Goal: Task Accomplishment & Management: Manage account settings

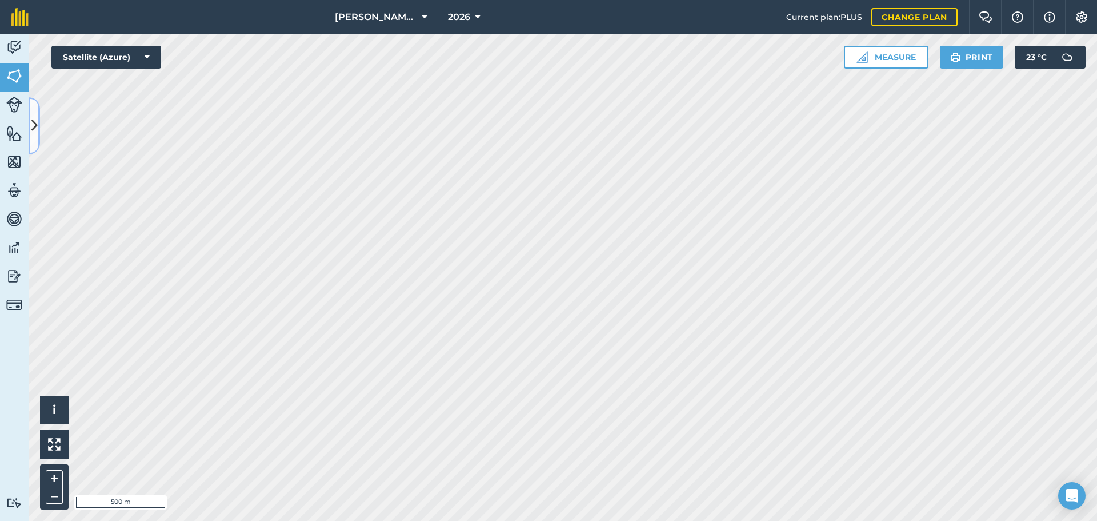
click at [39, 121] on button at bounding box center [34, 125] width 11 height 57
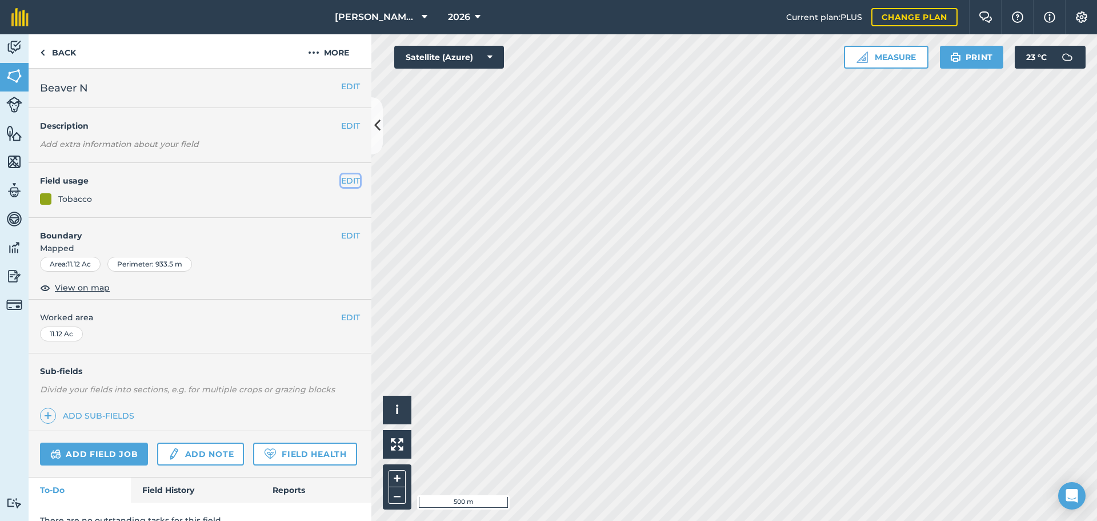
click at [341, 184] on button "EDIT" at bounding box center [350, 180] width 19 height 13
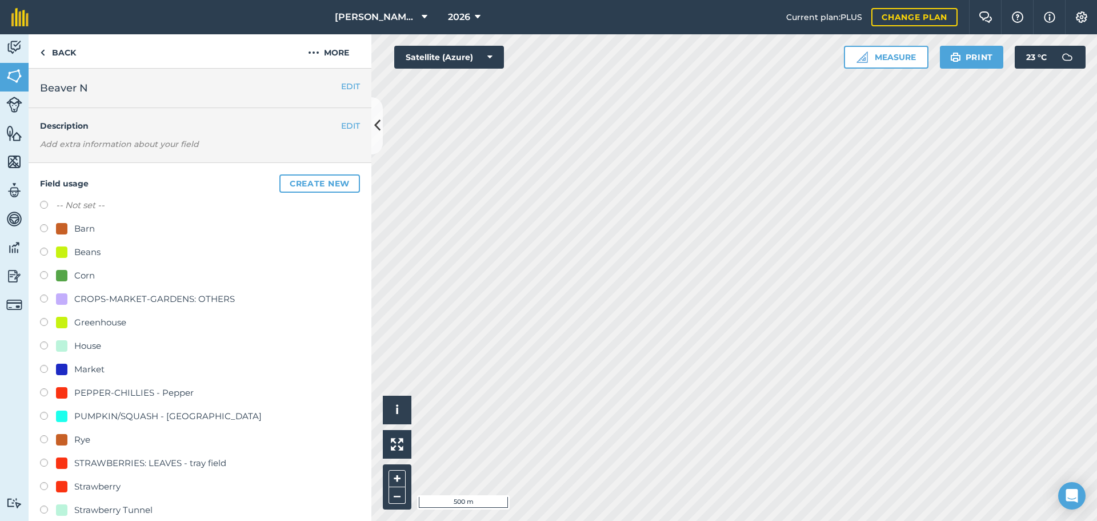
click at [42, 338] on label at bounding box center [48, 440] width 16 height 11
radio input "true"
radio input "false"
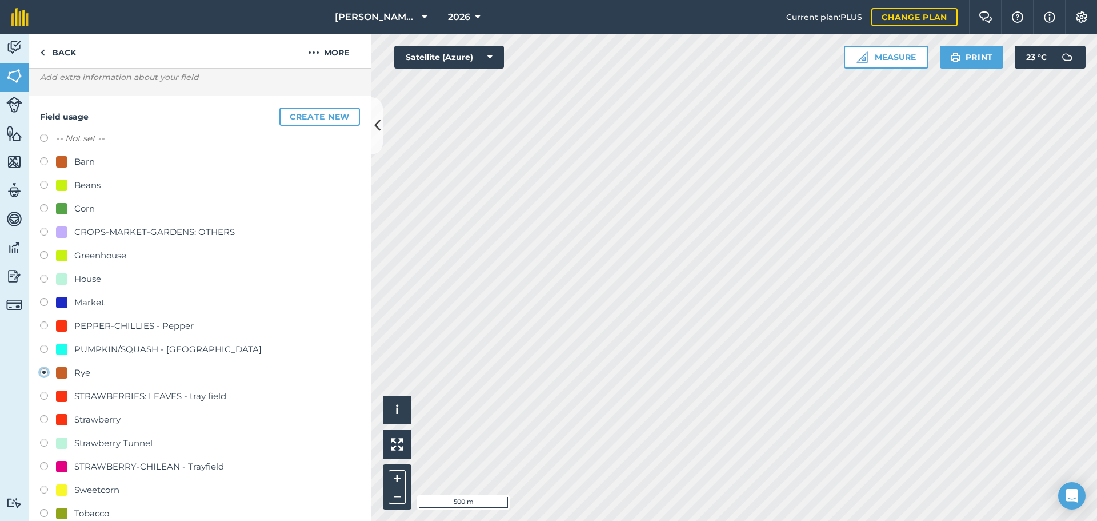
scroll to position [286, 0]
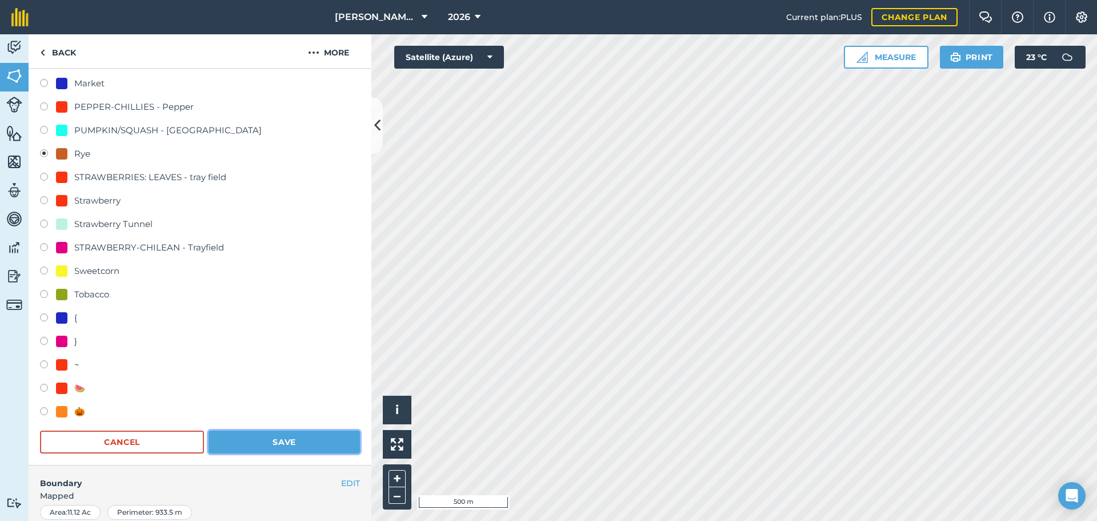
click at [293, 338] on button "Save" at bounding box center [284, 441] width 151 height 23
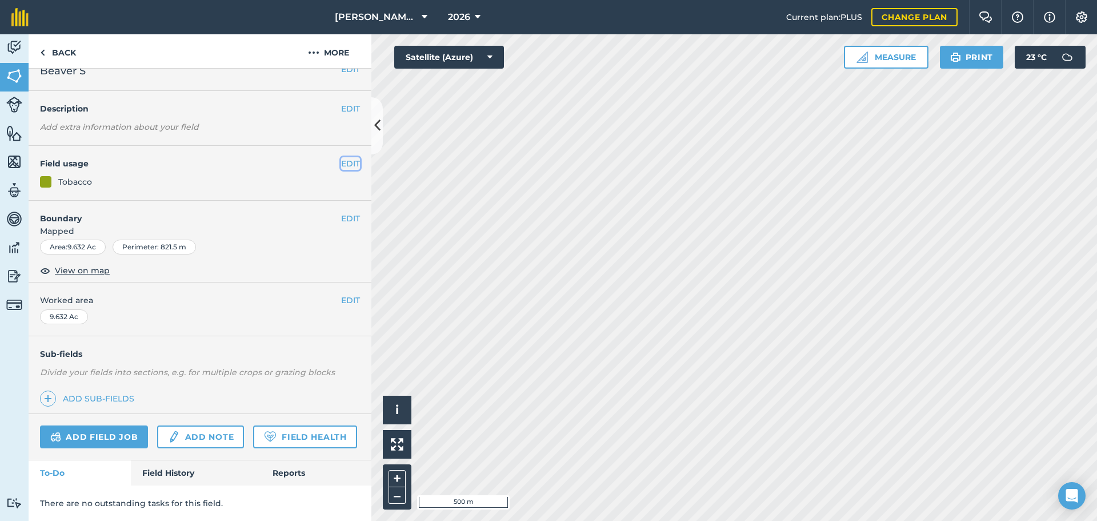
click at [341, 157] on button "EDIT" at bounding box center [350, 163] width 19 height 13
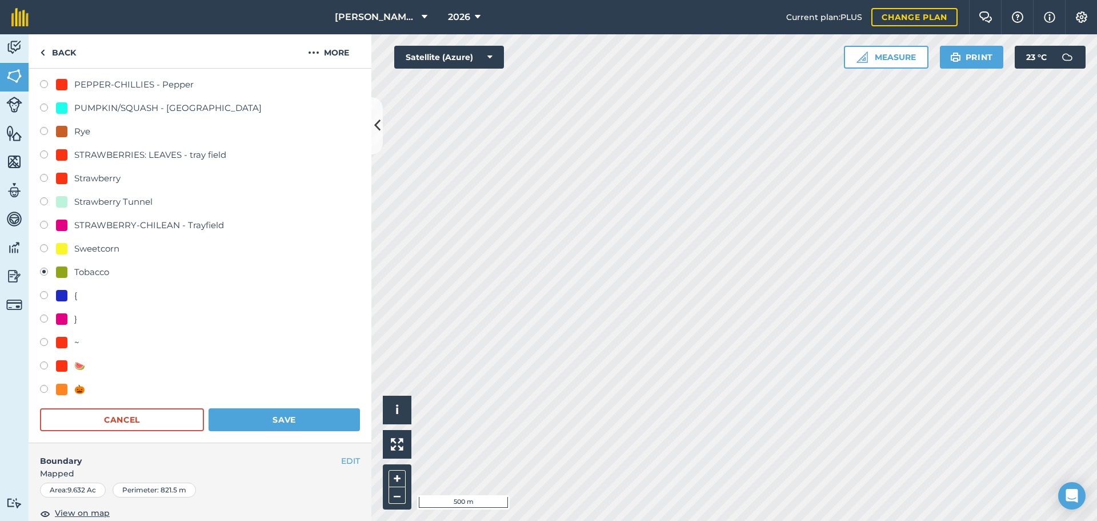
scroll to position [335, 0]
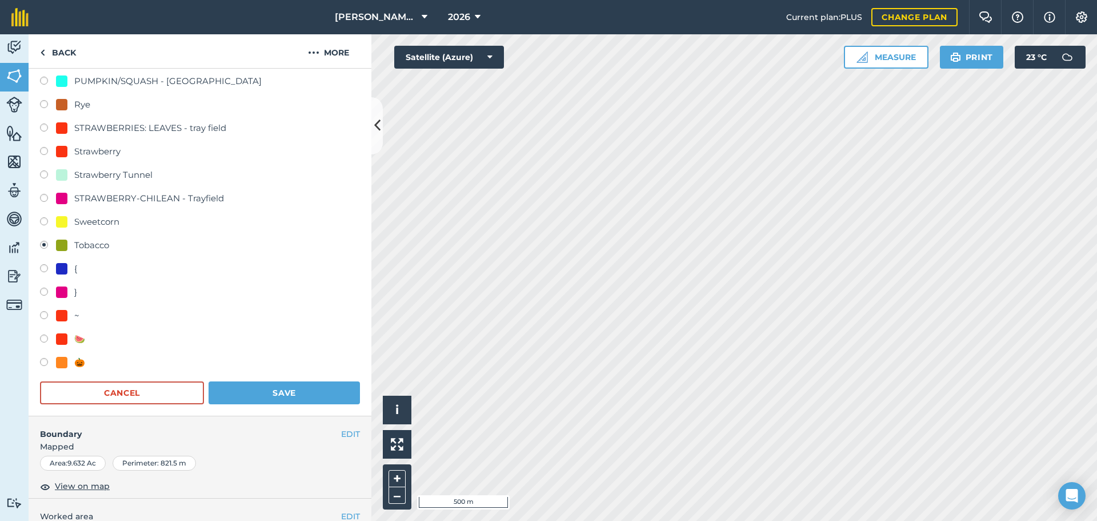
drag, startPoint x: 43, startPoint y: 102, endPoint x: 76, endPoint y: 138, distance: 48.6
click at [42, 103] on label at bounding box center [48, 105] width 16 height 11
radio input "true"
radio input "false"
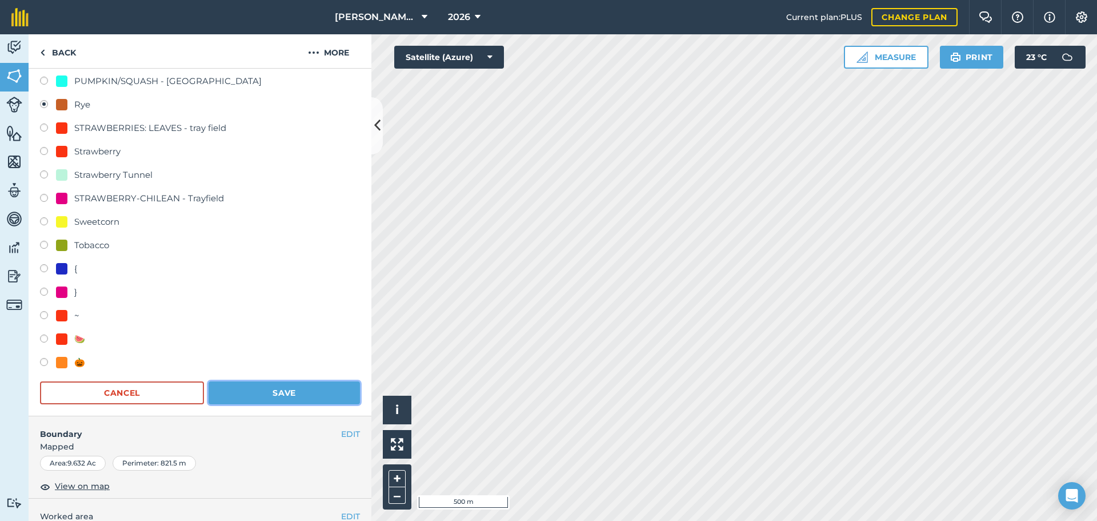
click at [262, 338] on button "Save" at bounding box center [284, 392] width 151 height 23
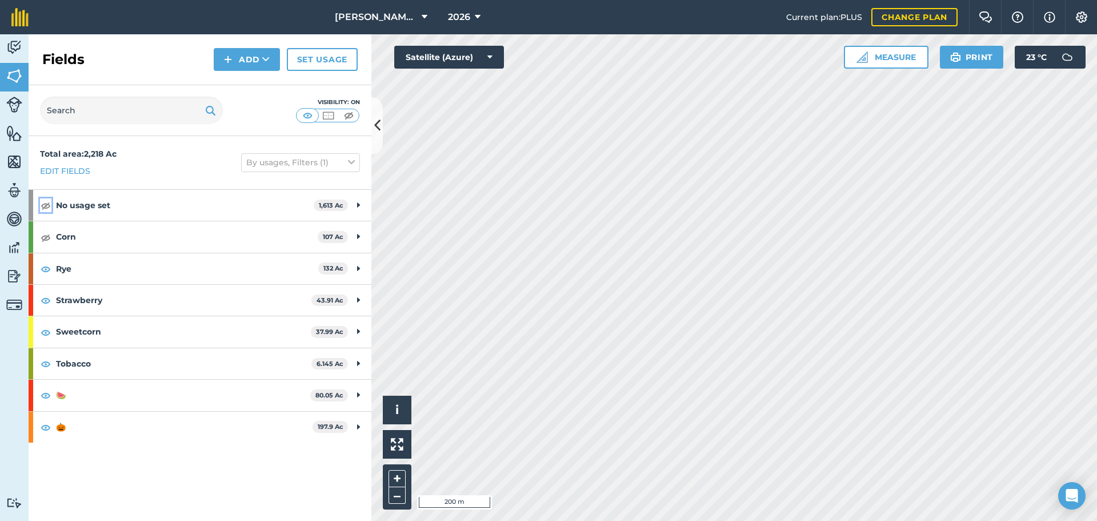
click at [46, 207] on img at bounding box center [46, 205] width 10 height 14
click at [46, 238] on img at bounding box center [46, 237] width 10 height 14
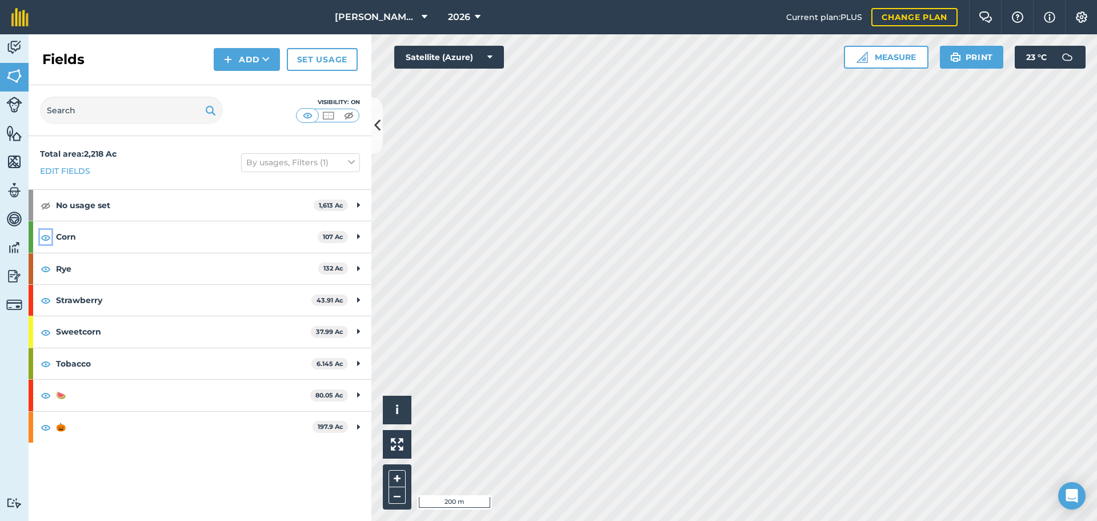
click at [46, 238] on img at bounding box center [46, 237] width 10 height 14
click at [42, 205] on img at bounding box center [46, 205] width 10 height 14
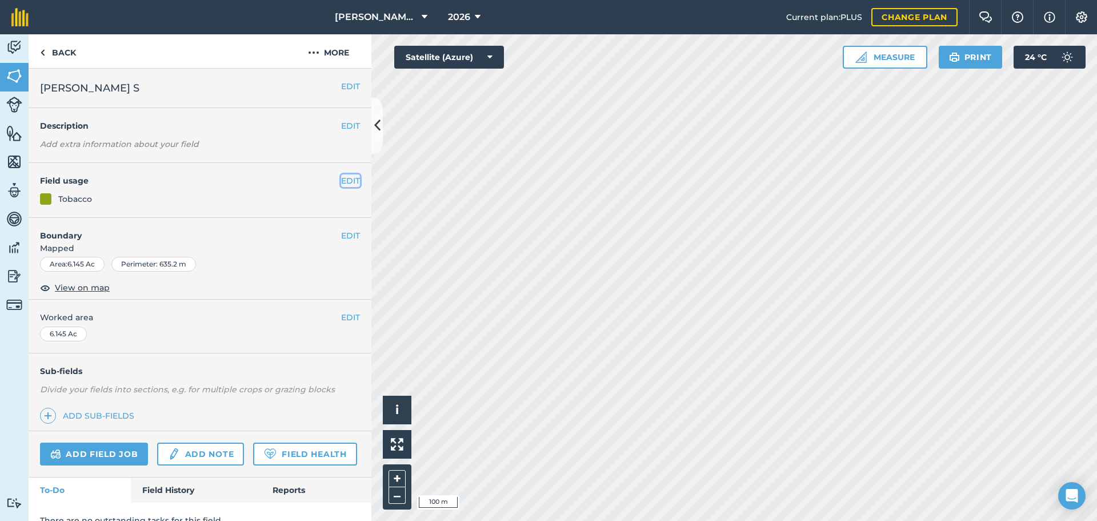
click at [341, 183] on button "EDIT" at bounding box center [350, 180] width 19 height 13
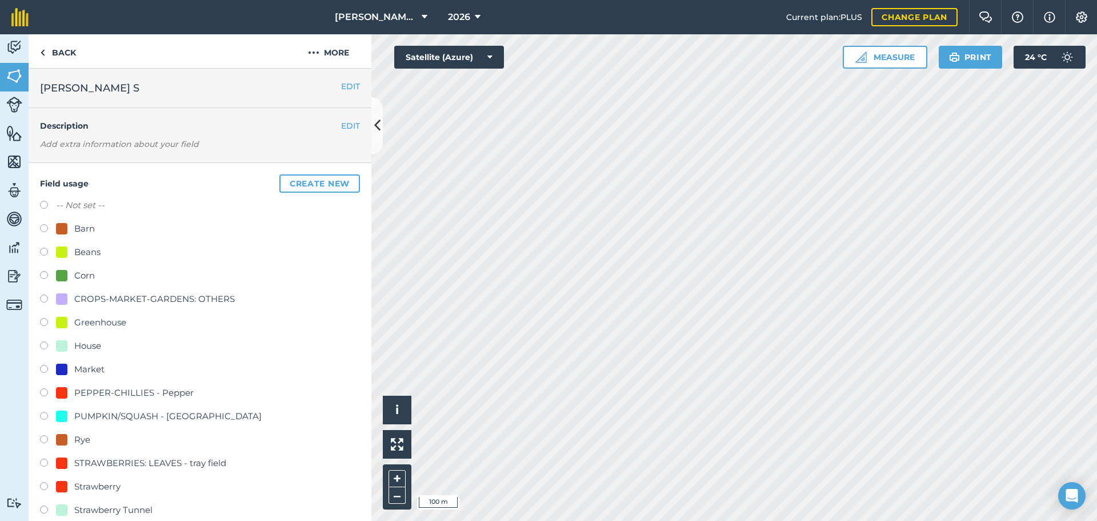
click at [39, 338] on div "Field usage Create new -- Not set -- Barn Beans Corn CROPS-MARKET-GARDENS: OTHE…" at bounding box center [200, 457] width 343 height 588
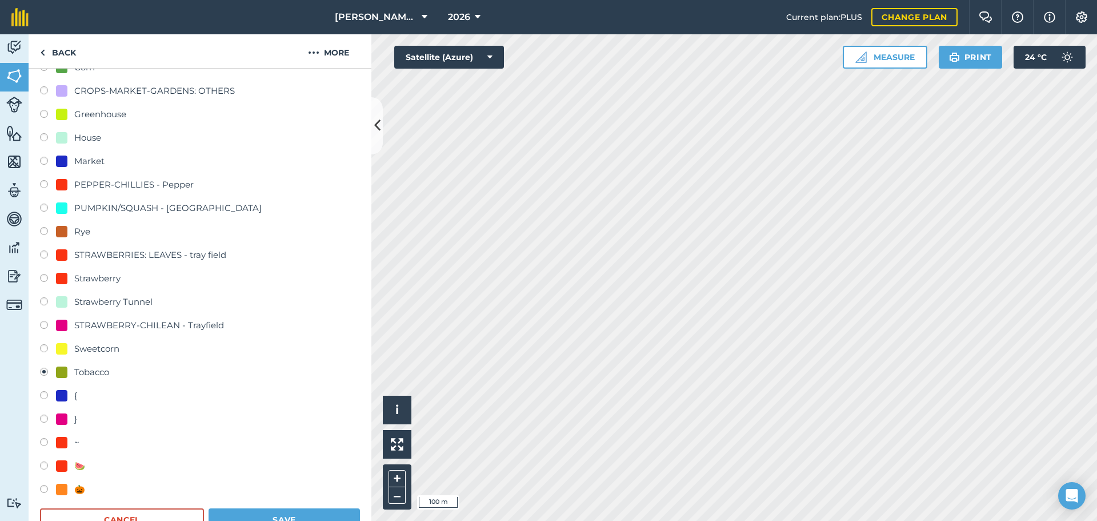
scroll to position [229, 0]
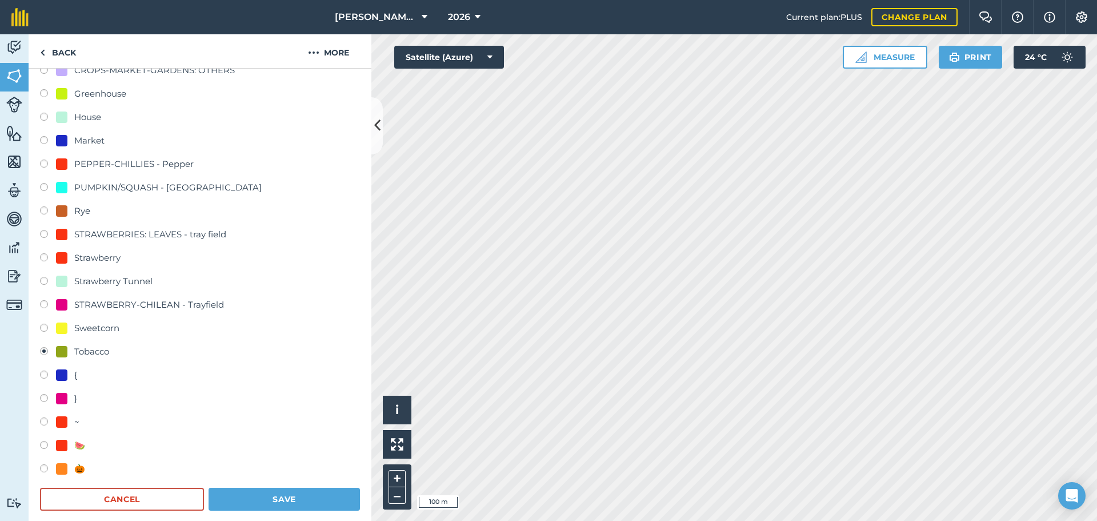
click at [39, 209] on div "Field usage Create new -- Not set -- Barn Beans Corn CROPS-MARKET-GARDENS: OTHE…" at bounding box center [200, 228] width 343 height 588
click at [44, 211] on label at bounding box center [48, 211] width 16 height 11
radio input "true"
radio input "false"
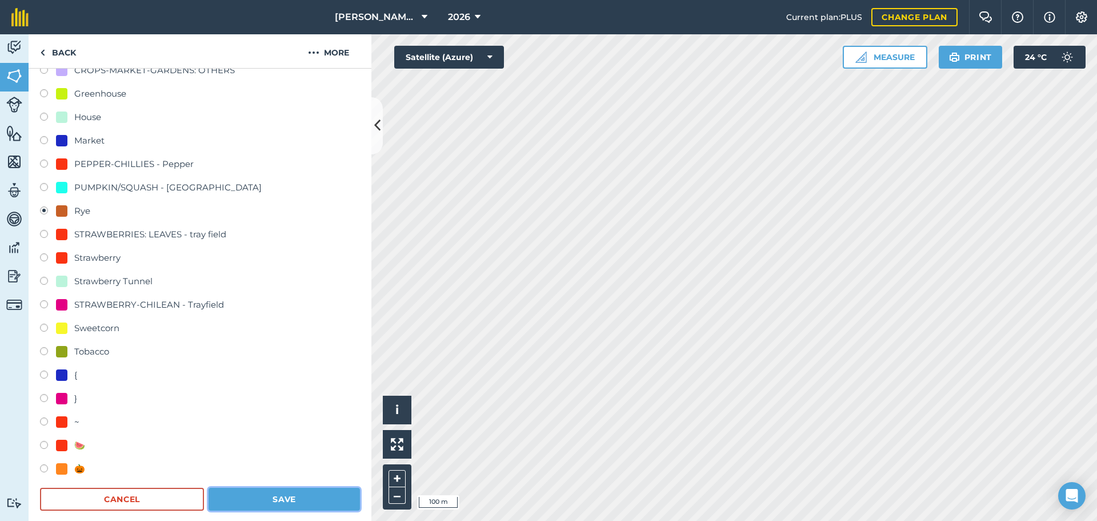
click at [280, 338] on button "Save" at bounding box center [284, 499] width 151 height 23
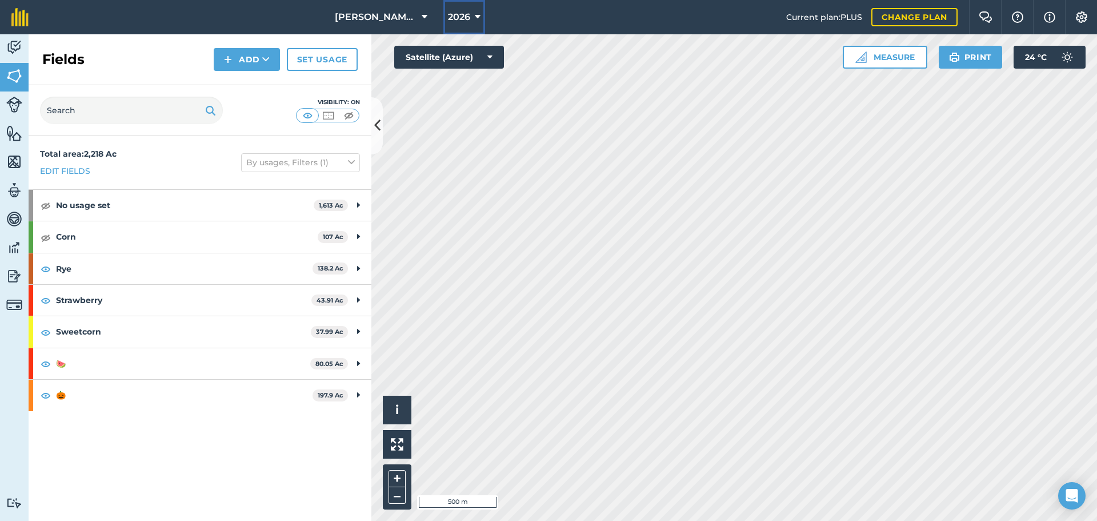
click at [457, 22] on span "2026" at bounding box center [459, 17] width 22 height 14
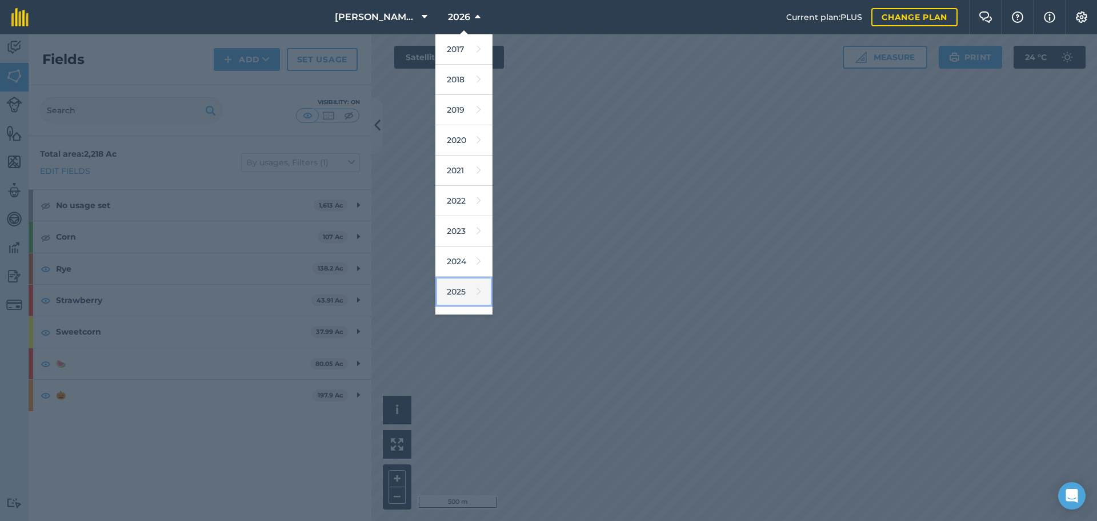
click at [477, 294] on icon at bounding box center [479, 292] width 5 height 16
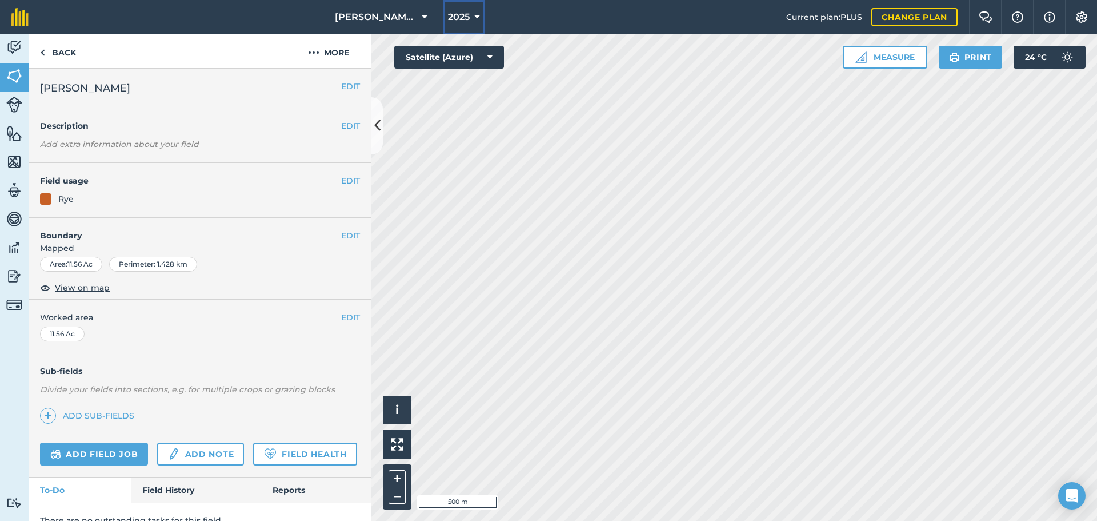
drag, startPoint x: 470, startPoint y: 9, endPoint x: 472, endPoint y: 19, distance: 10.5
click at [469, 9] on button "2025" at bounding box center [464, 17] width 41 height 34
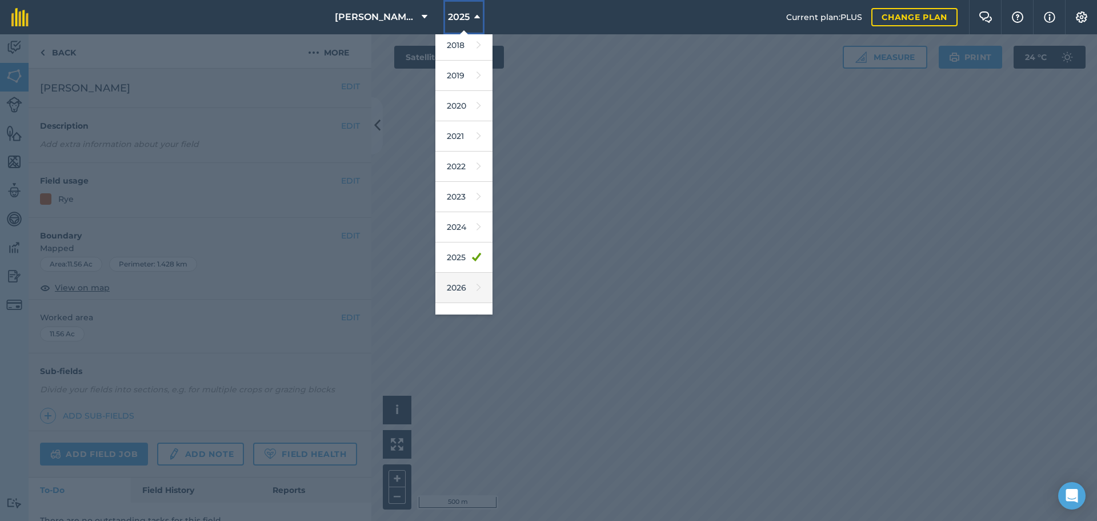
scroll to position [53, 0]
click at [461, 274] on link "2026" at bounding box center [464, 269] width 57 height 30
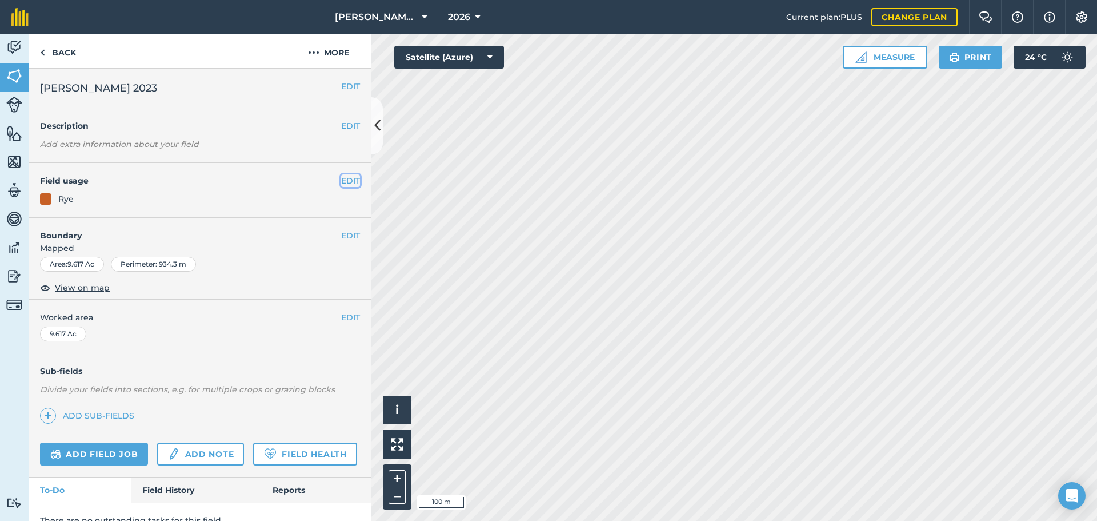
click at [349, 180] on button "EDIT" at bounding box center [350, 180] width 19 height 13
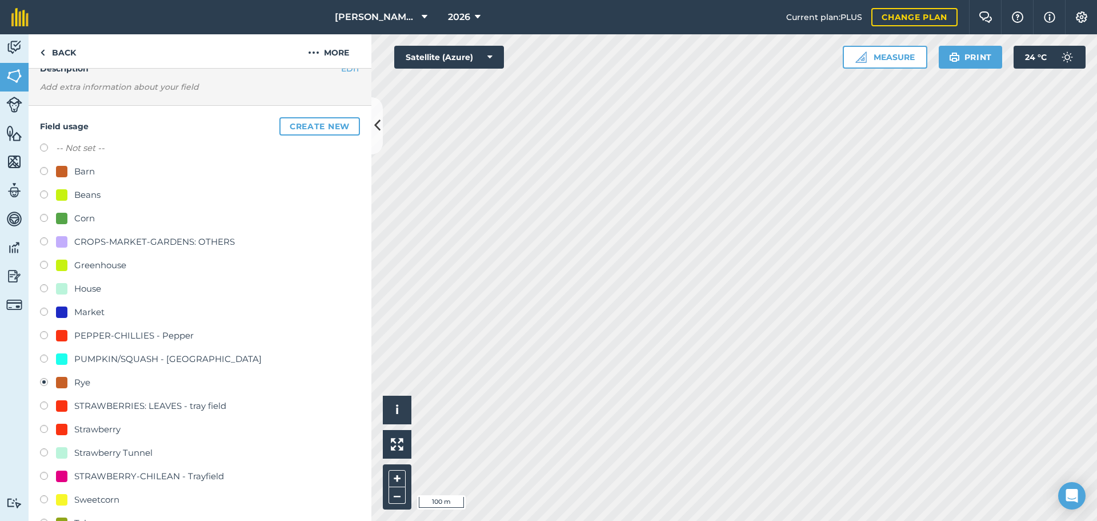
scroll to position [114, 0]
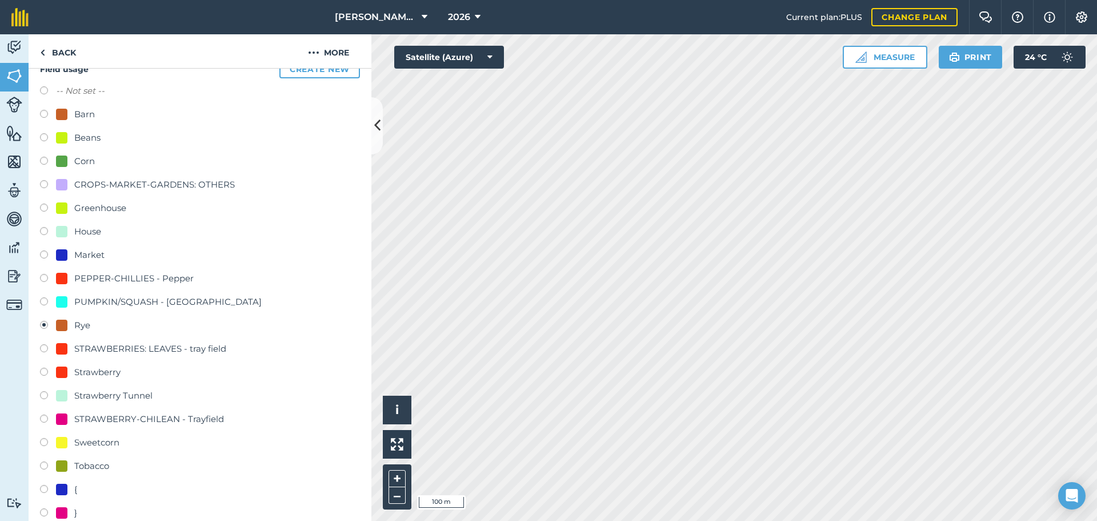
drag, startPoint x: 48, startPoint y: 276, endPoint x: 57, endPoint y: 282, distance: 11.1
click at [47, 276] on label at bounding box center [48, 279] width 16 height 11
radio input "true"
radio input "false"
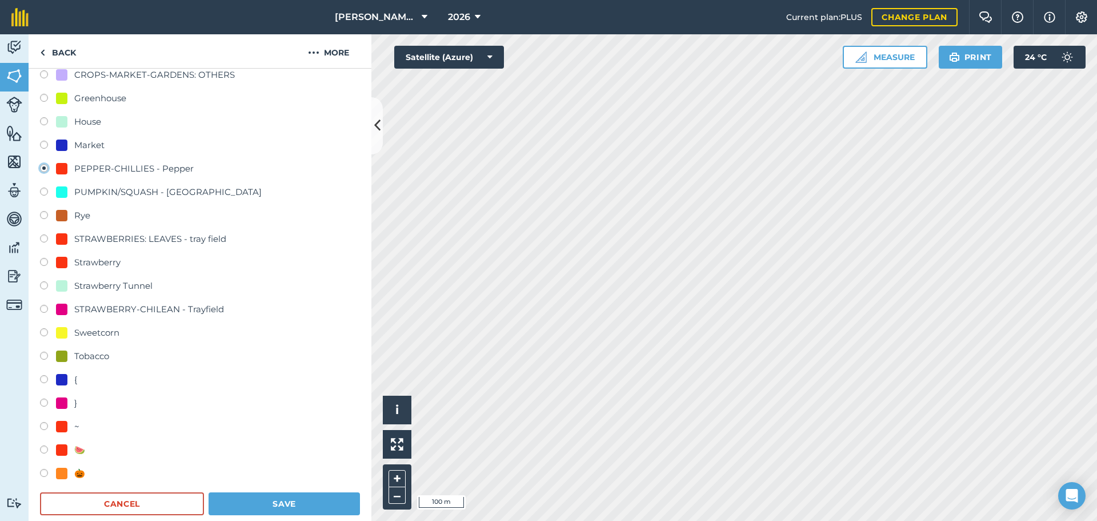
scroll to position [286, 0]
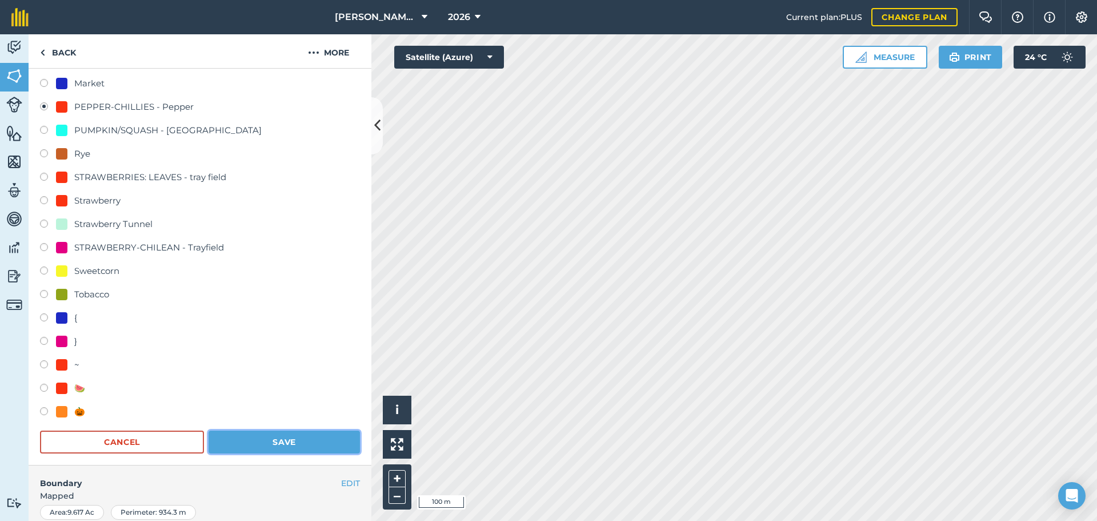
click at [262, 338] on button "Save" at bounding box center [284, 441] width 151 height 23
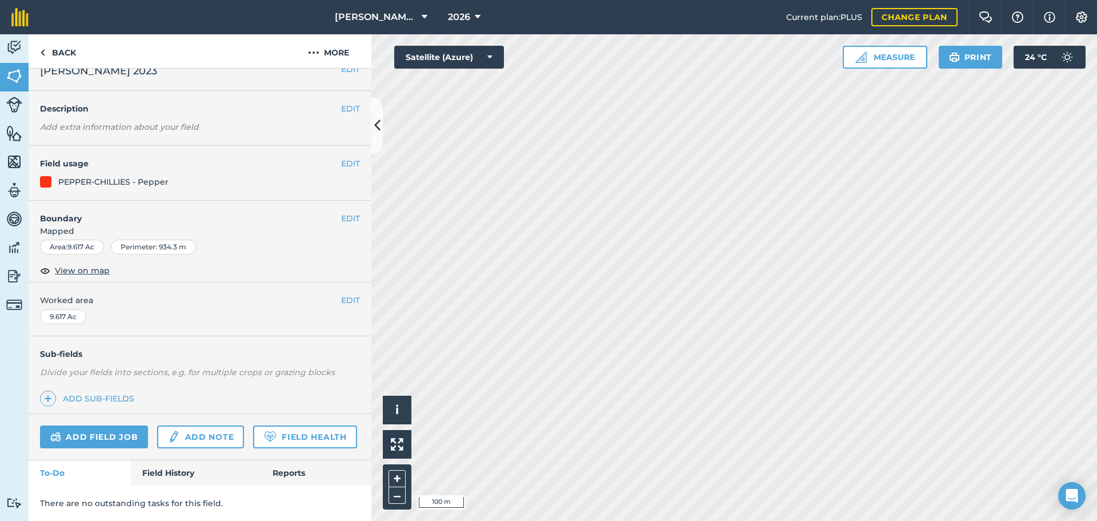
scroll to position [49, 0]
click at [341, 157] on button "EDIT" at bounding box center [350, 163] width 19 height 13
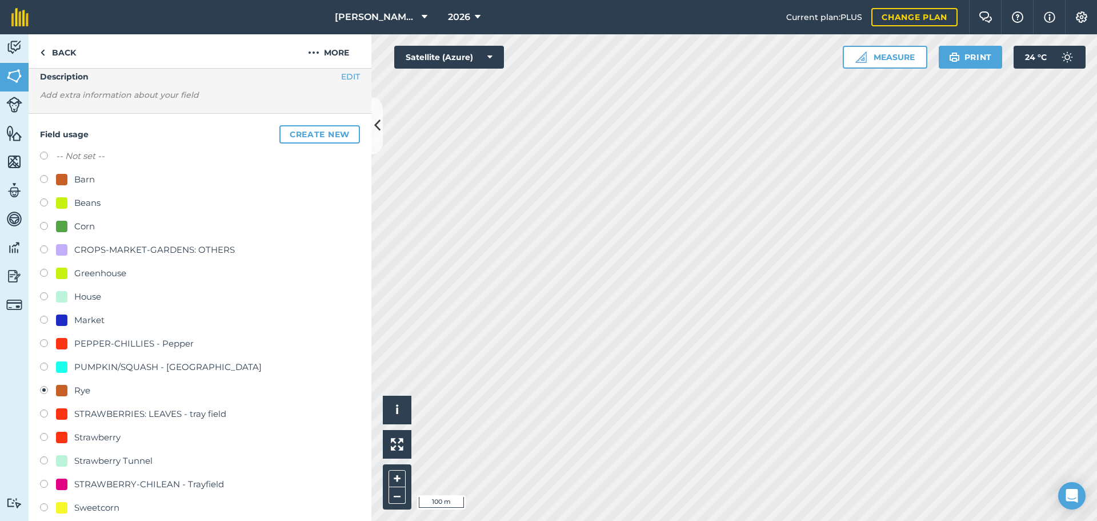
click at [57, 338] on div at bounding box center [61, 343] width 11 height 11
radio input "true"
radio input "false"
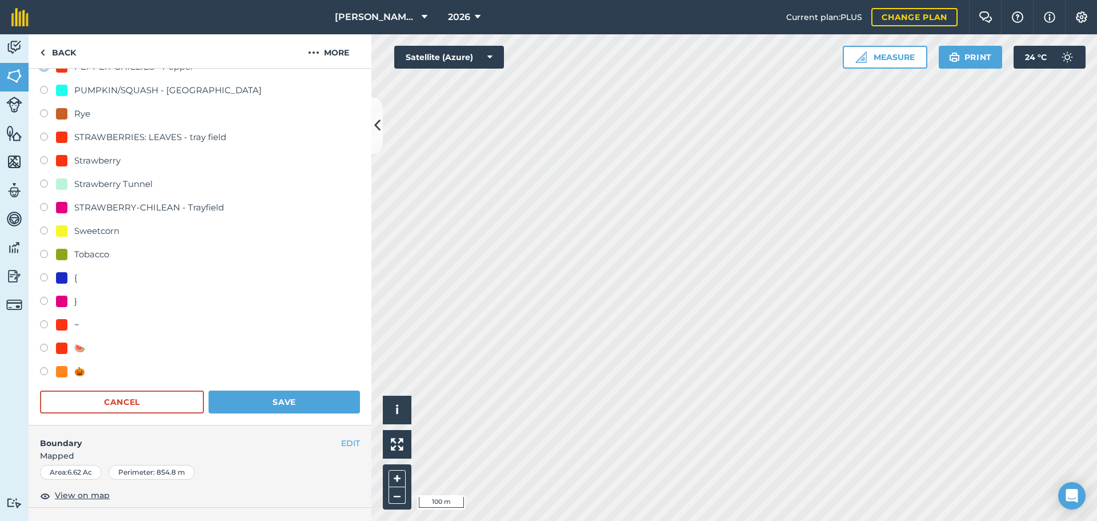
scroll to position [335, 0]
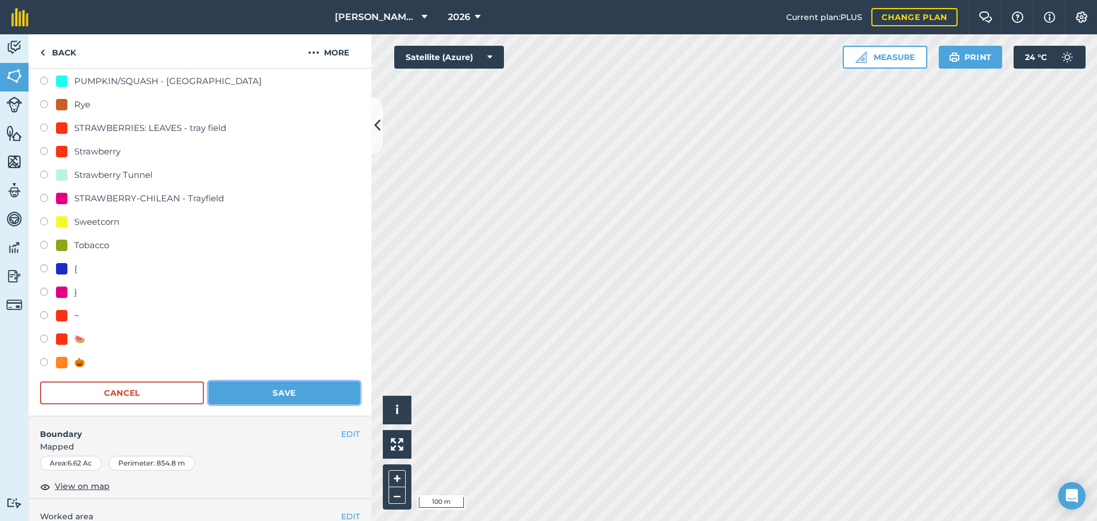
click at [264, 338] on button "Save" at bounding box center [284, 392] width 151 height 23
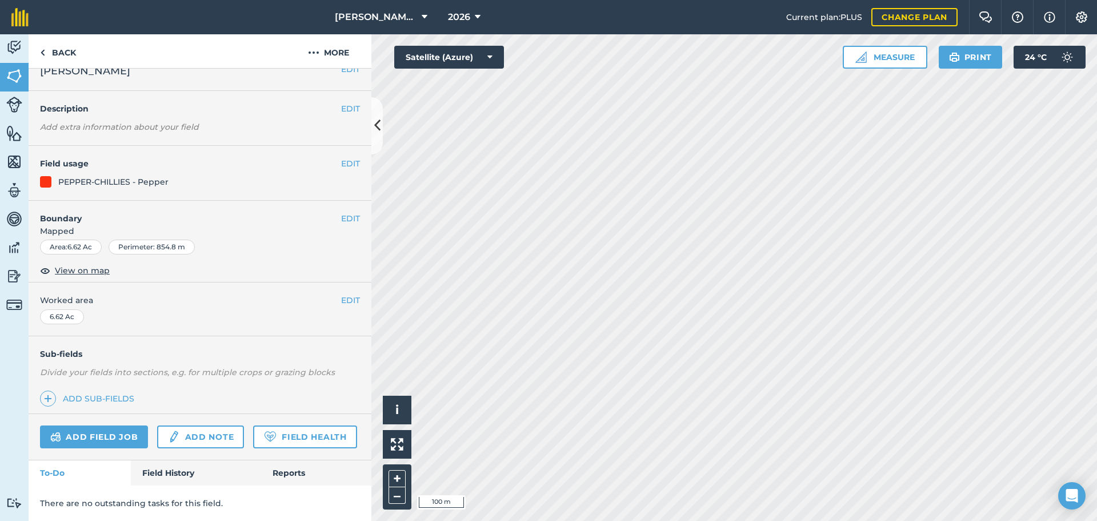
scroll to position [49, 0]
click at [55, 58] on link "Back" at bounding box center [58, 51] width 59 height 34
click at [42, 49] on img at bounding box center [42, 53] width 5 height 14
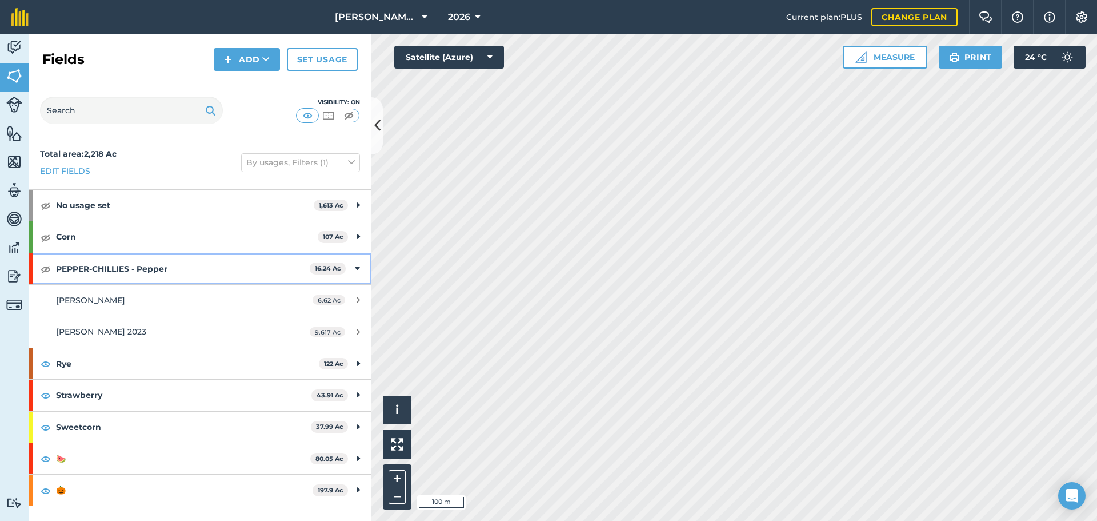
click at [41, 268] on div "PEPPER-CHILLIES - Pepper 16.24 Ac" at bounding box center [200, 268] width 343 height 31
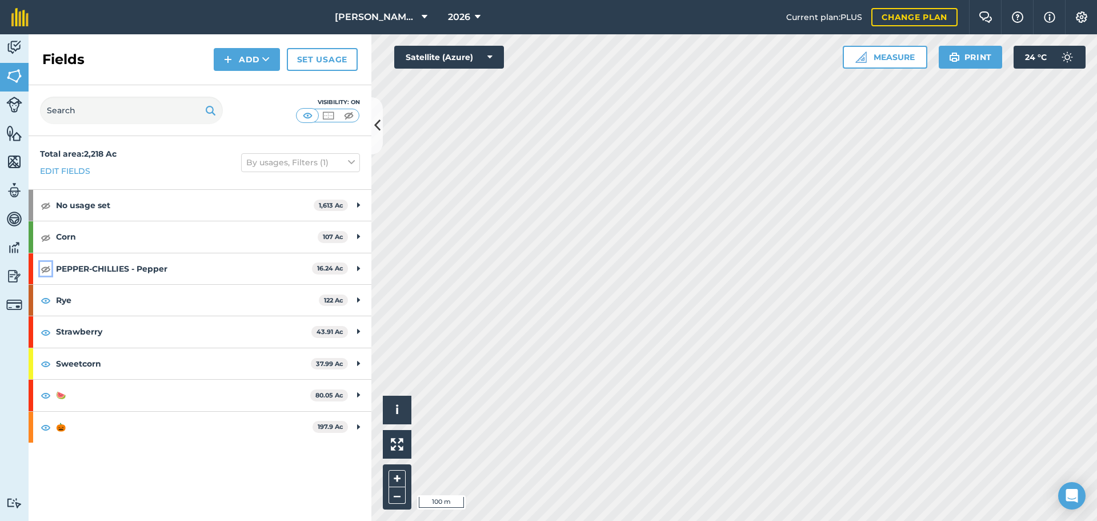
click at [45, 270] on img at bounding box center [46, 269] width 10 height 14
click at [467, 14] on span "2026" at bounding box center [459, 17] width 22 height 14
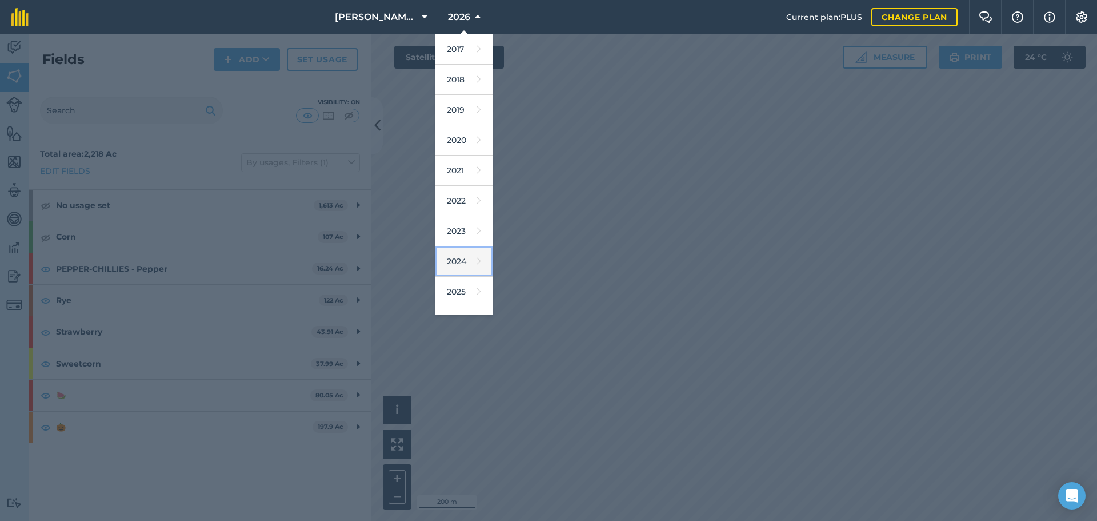
click at [465, 263] on link "2024" at bounding box center [464, 261] width 57 height 30
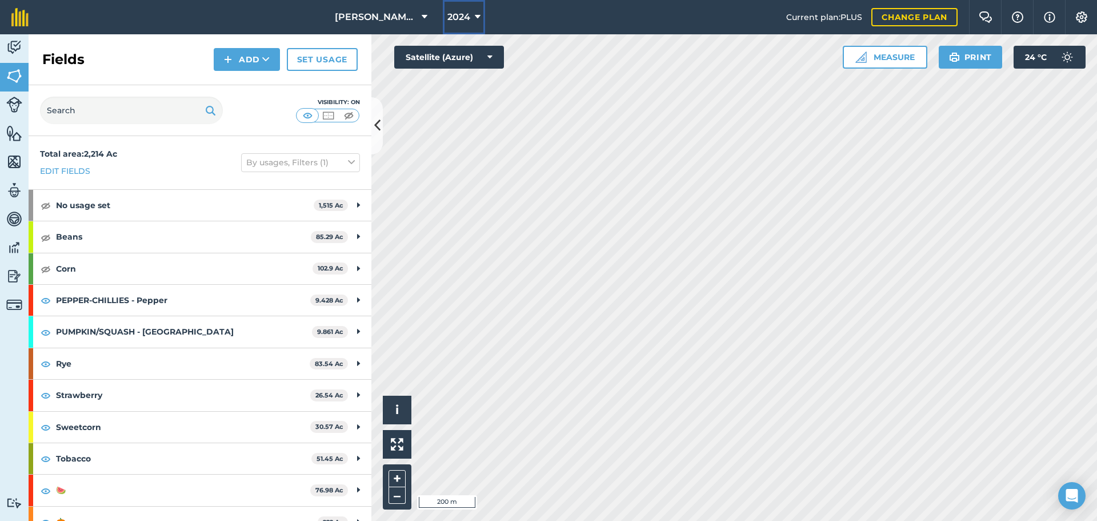
click at [464, 18] on span "2024" at bounding box center [459, 17] width 23 height 14
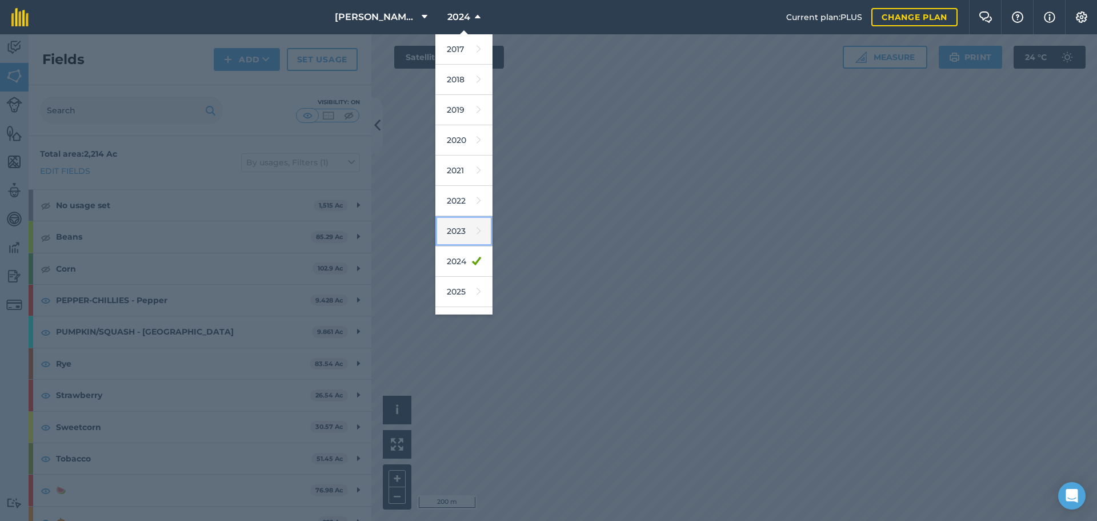
click at [466, 232] on link "2023" at bounding box center [464, 231] width 57 height 30
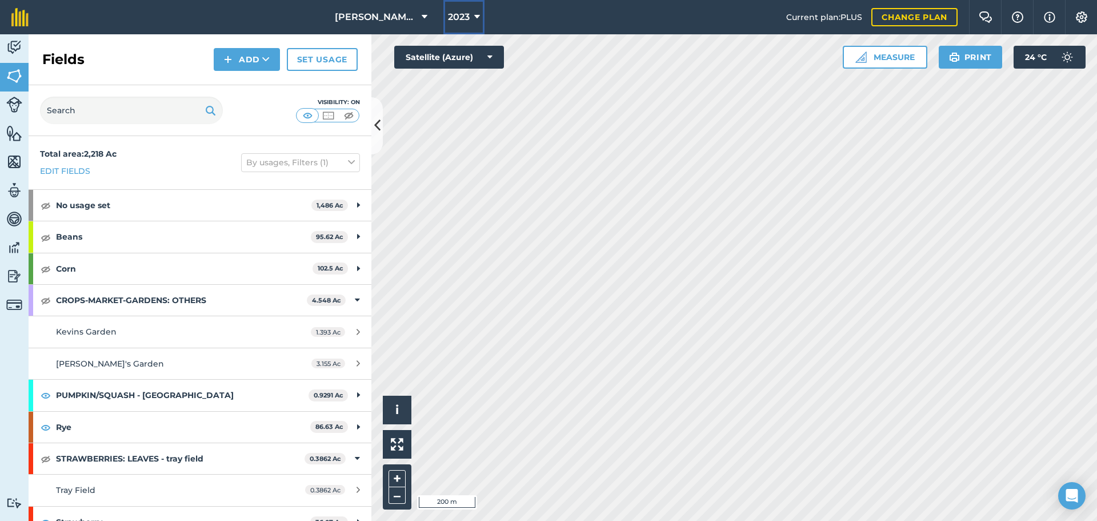
click at [454, 22] on span "2023" at bounding box center [459, 17] width 22 height 14
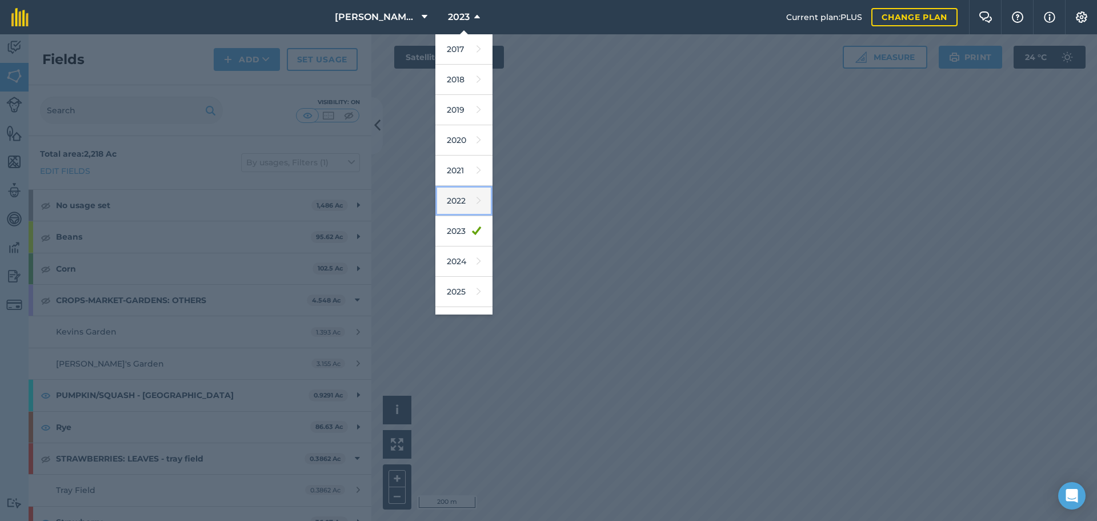
click at [461, 201] on link "2022" at bounding box center [464, 201] width 57 height 30
